Goal: Task Accomplishment & Management: Manage account settings

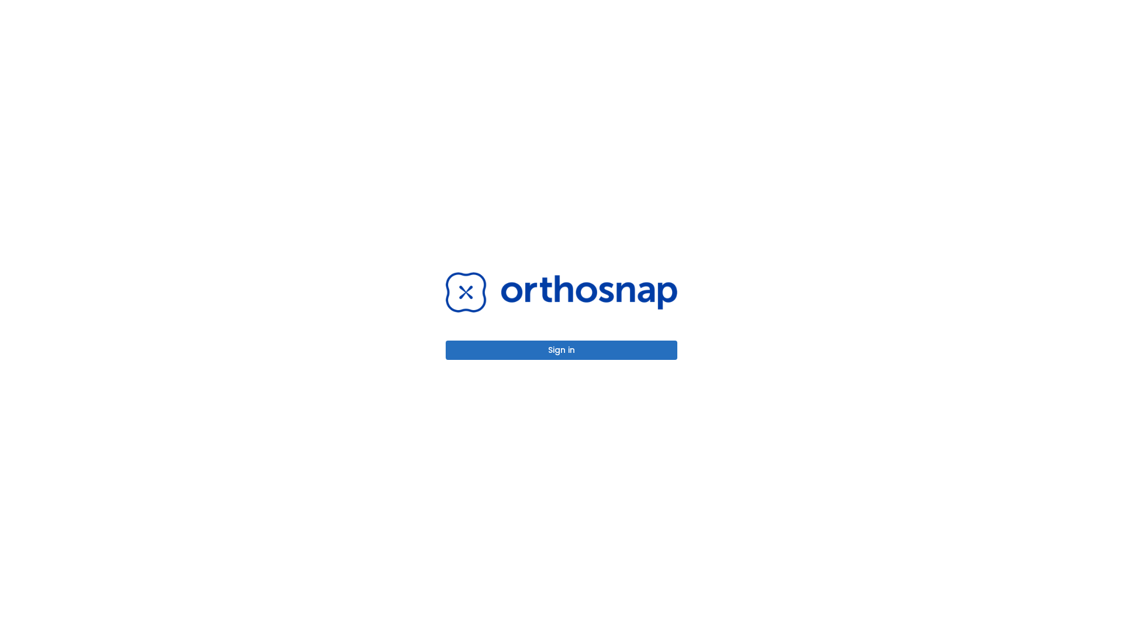
click at [562, 350] on button "Sign in" at bounding box center [562, 349] width 232 height 19
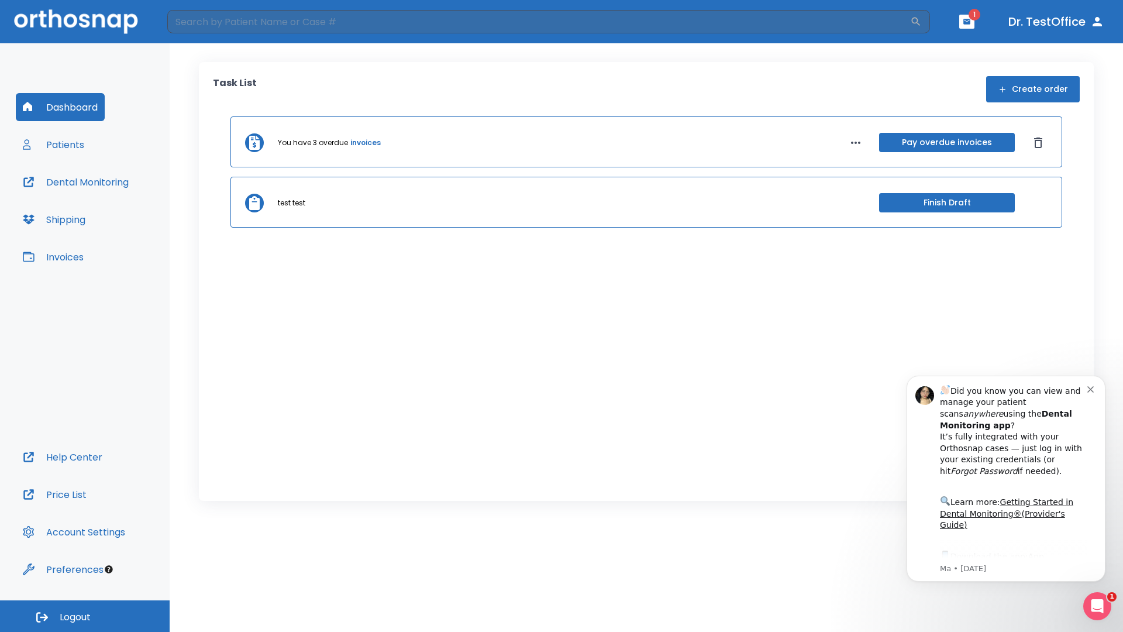
click at [85, 616] on span "Logout" at bounding box center [75, 617] width 31 height 13
